Goal: Complete application form

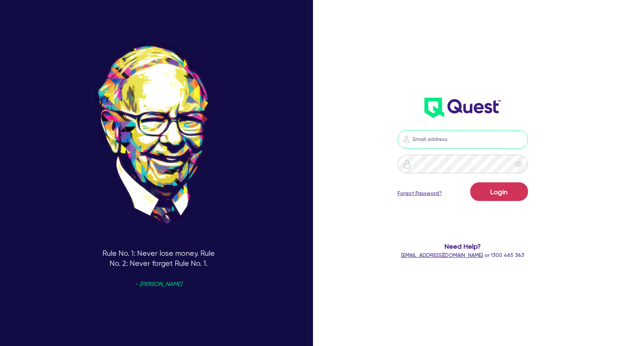
type input "claire@theglobalbeautygroup.com"
click at [508, 176] on form "claire@theglobalbeautygroup.com Login Forgot Password? Need Help? help@quest.fi…" at bounding box center [463, 194] width 165 height 129
click at [507, 188] on button "Login" at bounding box center [499, 191] width 58 height 19
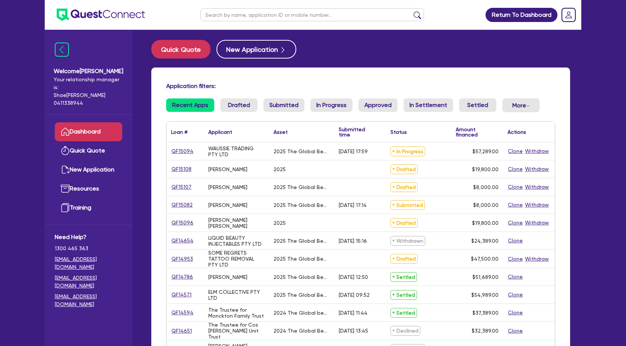
scroll to position [4, 0]
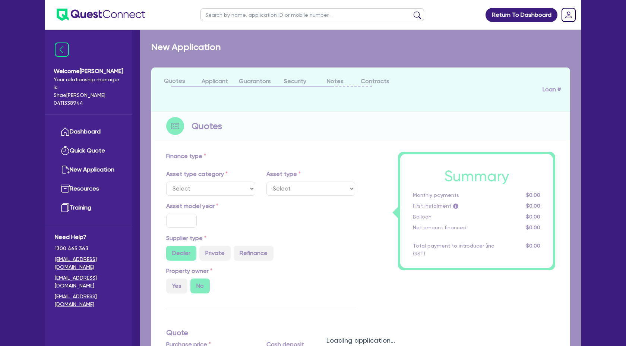
scroll to position [670, 0]
select select "TERTIARY_ASSETS"
type input "2025"
type input "58,289"
type input "1,000"
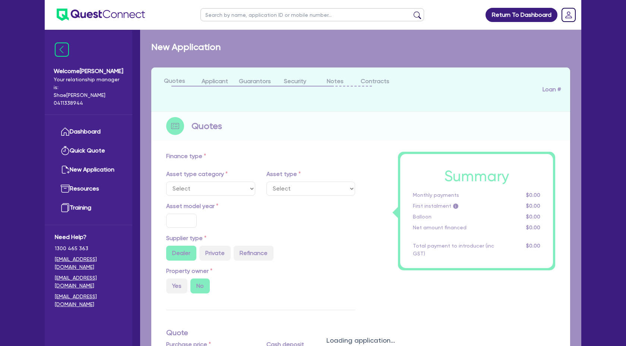
type input "17.95"
select select "BEAUTY_EQUIPMENT"
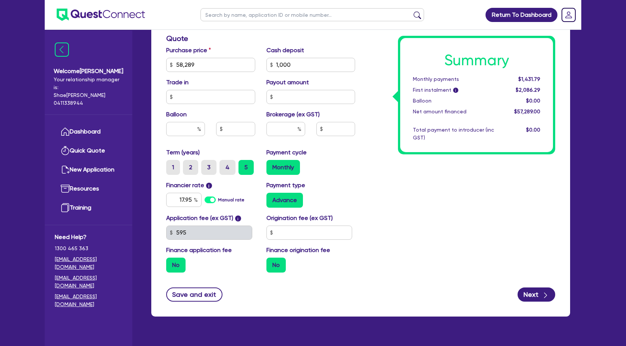
scroll to position [325, 0]
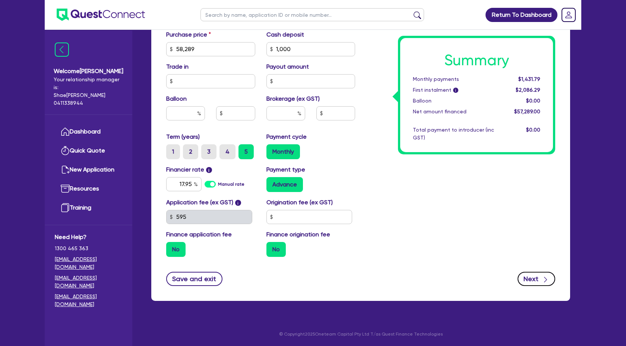
click at [536, 276] on button "Next" at bounding box center [537, 279] width 38 height 14
select select "COMPANY"
select select "HEALTH_BEAUTY"
select select "OTHER_HEALTH_BEAUTY"
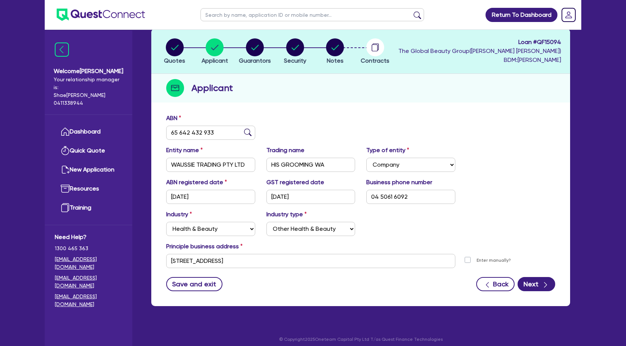
scroll to position [44, 0]
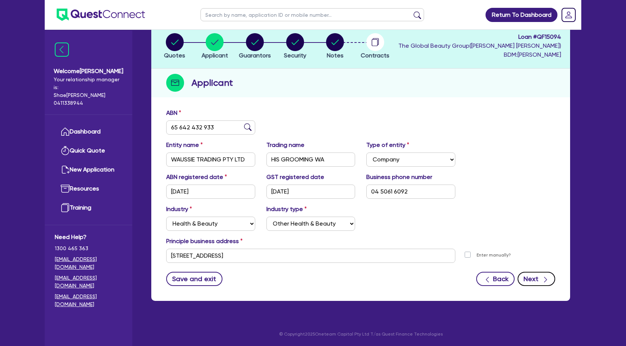
click at [548, 279] on icon "button" at bounding box center [545, 279] width 7 height 7
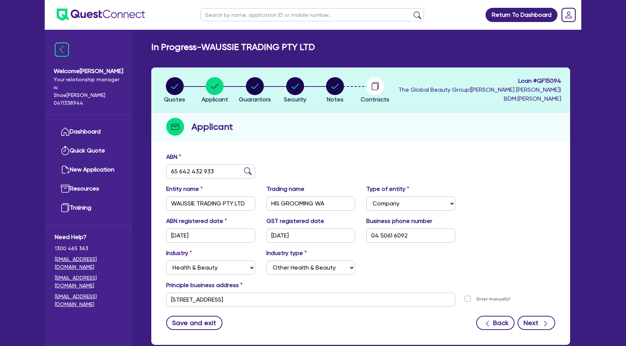
select select "MS"
select select "WA"
select select "SINGLE"
select select "CASH"
select select "OTHER"
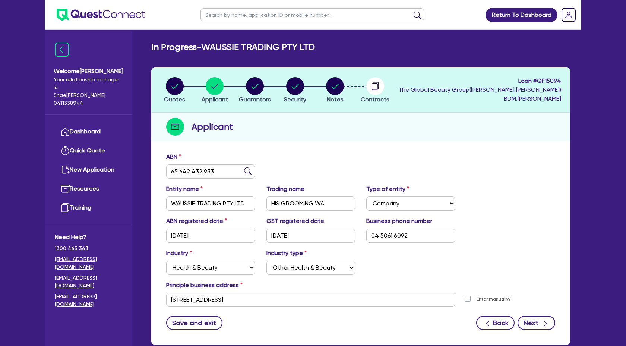
select select "HOUSEHOLD_PERSONAL"
select select "PROPERTY"
select select "VEHICLE"
select select "MORTGAGE"
select select "VEHICLE_LOAN"
